Goal: Task Accomplishment & Management: Manage account settings

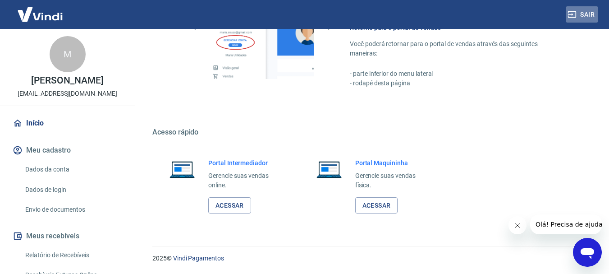
click at [588, 20] on button "Sair" at bounding box center [582, 14] width 32 height 17
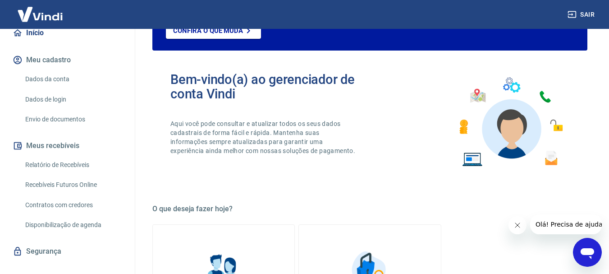
scroll to position [45, 0]
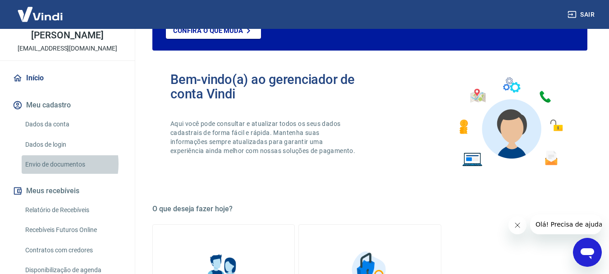
click at [48, 164] on link "Envio de documentos" at bounding box center [73, 164] width 102 height 18
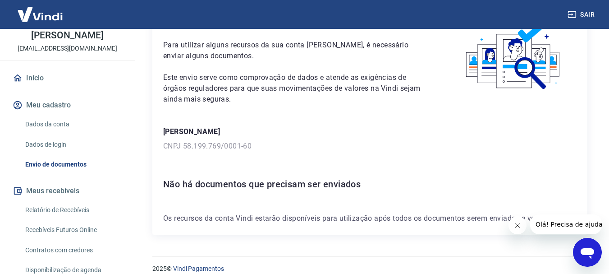
scroll to position [64, 0]
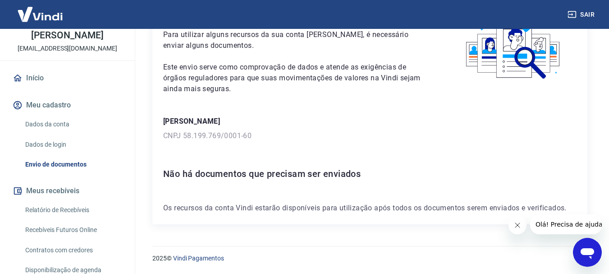
click at [255, 177] on h6 "Não há documentos que precisam ser enviados" at bounding box center [370, 173] width 414 height 14
click at [254, 217] on div "Para utilizar alguns recursos da sua conta [PERSON_NAME], é necessário enviar a…" at bounding box center [369, 112] width 435 height 224
click at [249, 211] on p "Os recursos da conta Vindi estarão disponíveis para utilização após todos os do…" at bounding box center [370, 208] width 414 height 11
click at [49, 127] on link "Dados da conta" at bounding box center [73, 124] width 102 height 18
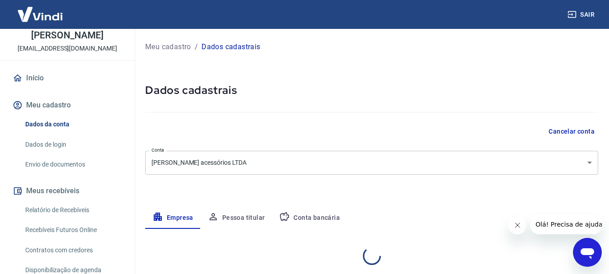
select select "SP"
select select "business"
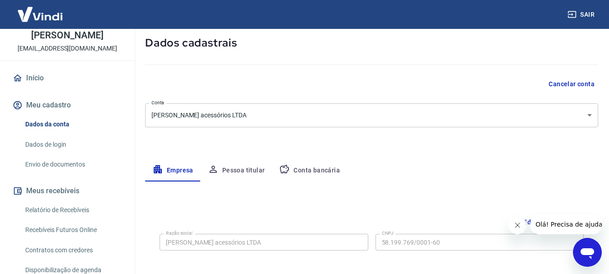
scroll to position [45, 0]
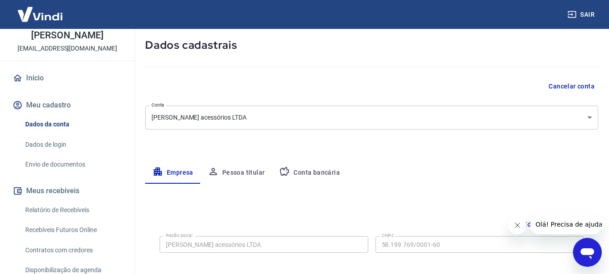
click at [297, 178] on button "Conta bancária" at bounding box center [309, 173] width 75 height 22
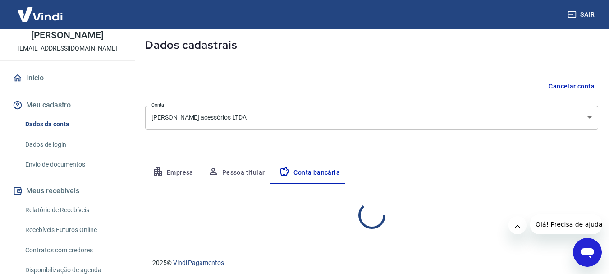
select select "1"
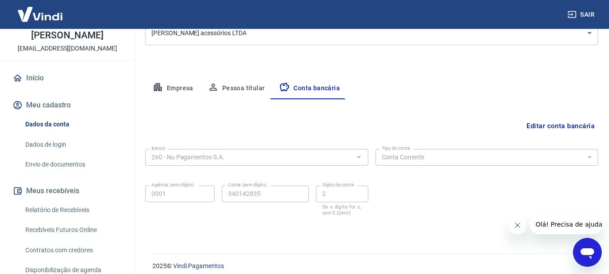
scroll to position [137, 0]
